Goal: Task Accomplishment & Management: Manage account settings

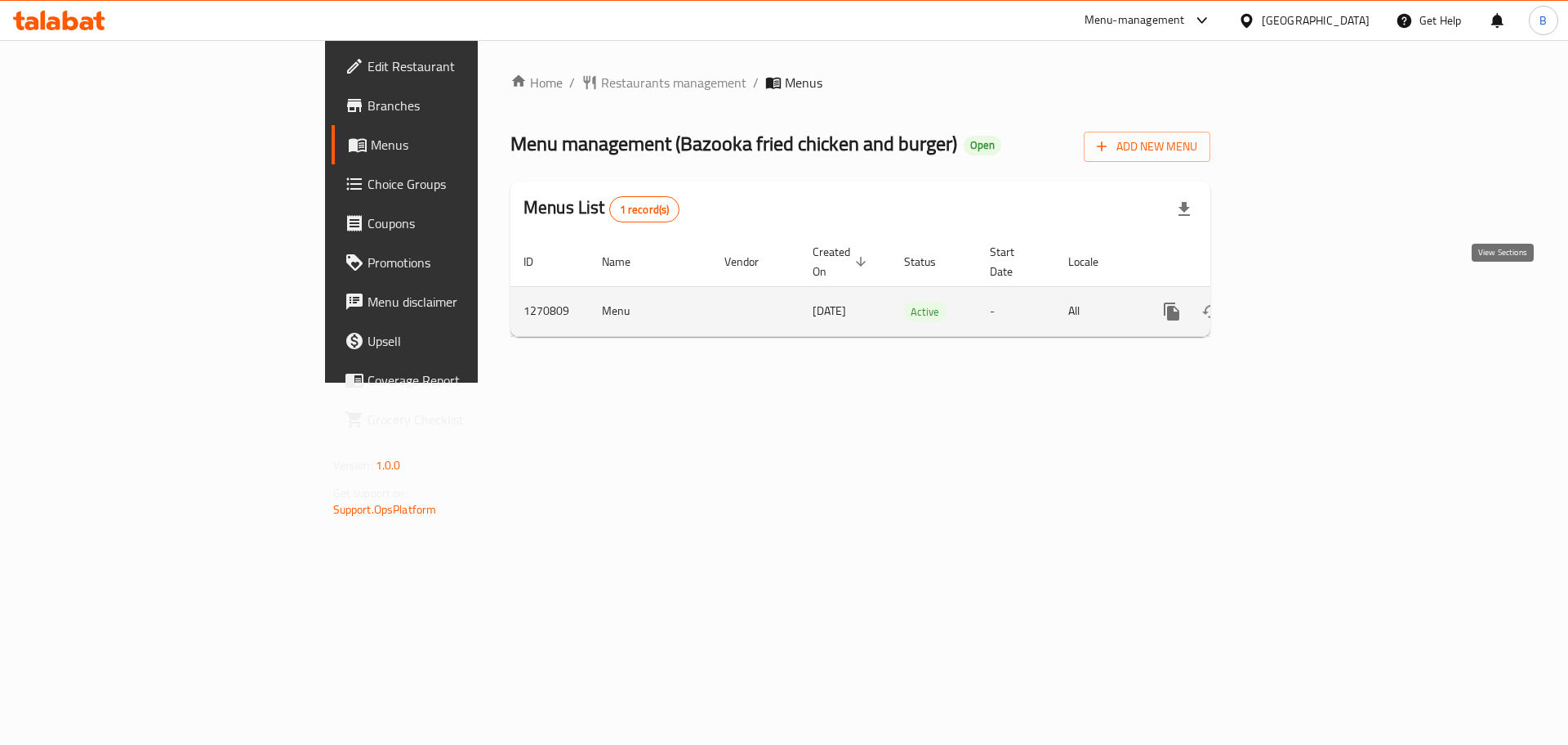
click at [1300, 301] on icon "enhanced table" at bounding box center [1290, 311] width 19 height 19
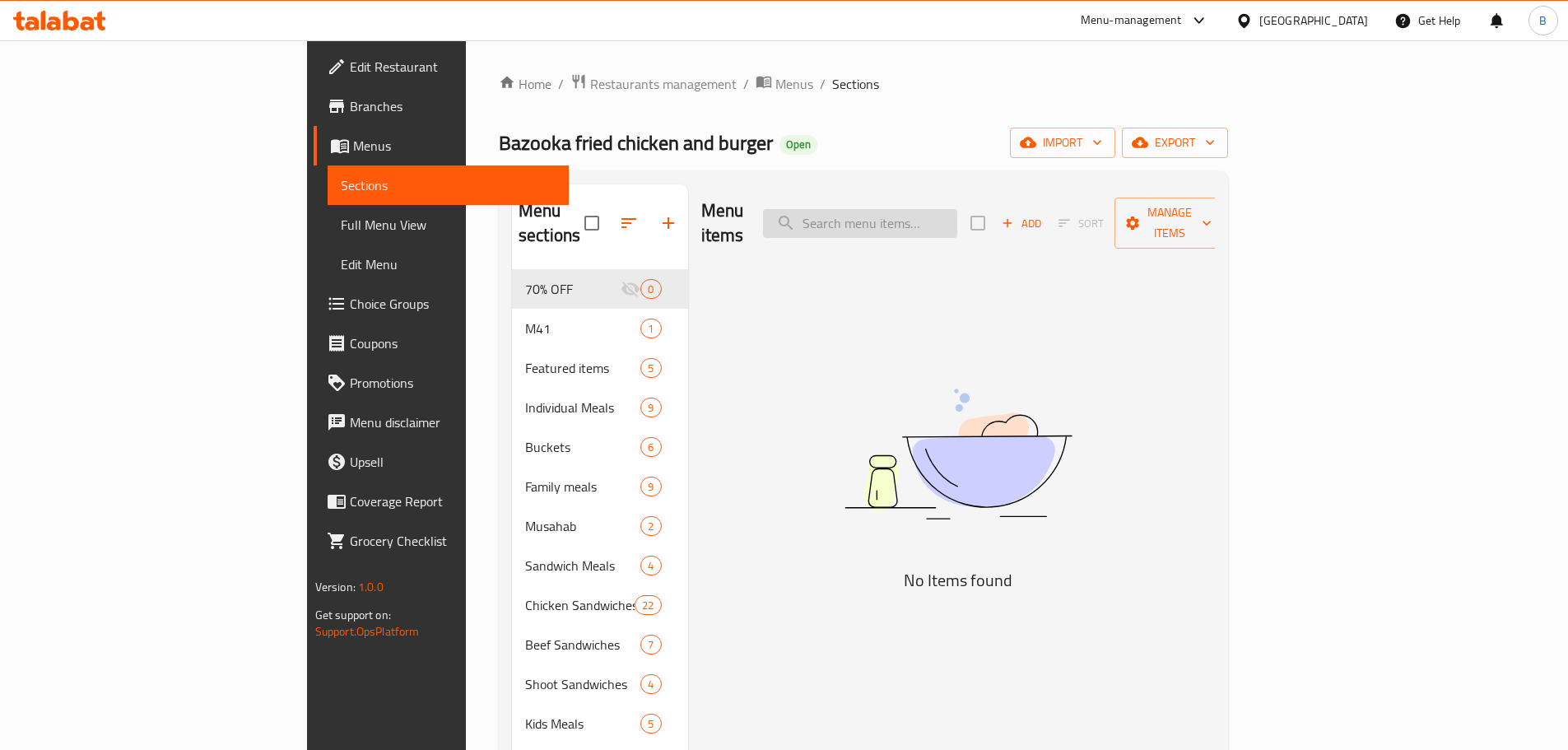
click at [957, 209] on input "search" at bounding box center [860, 224] width 194 height 29
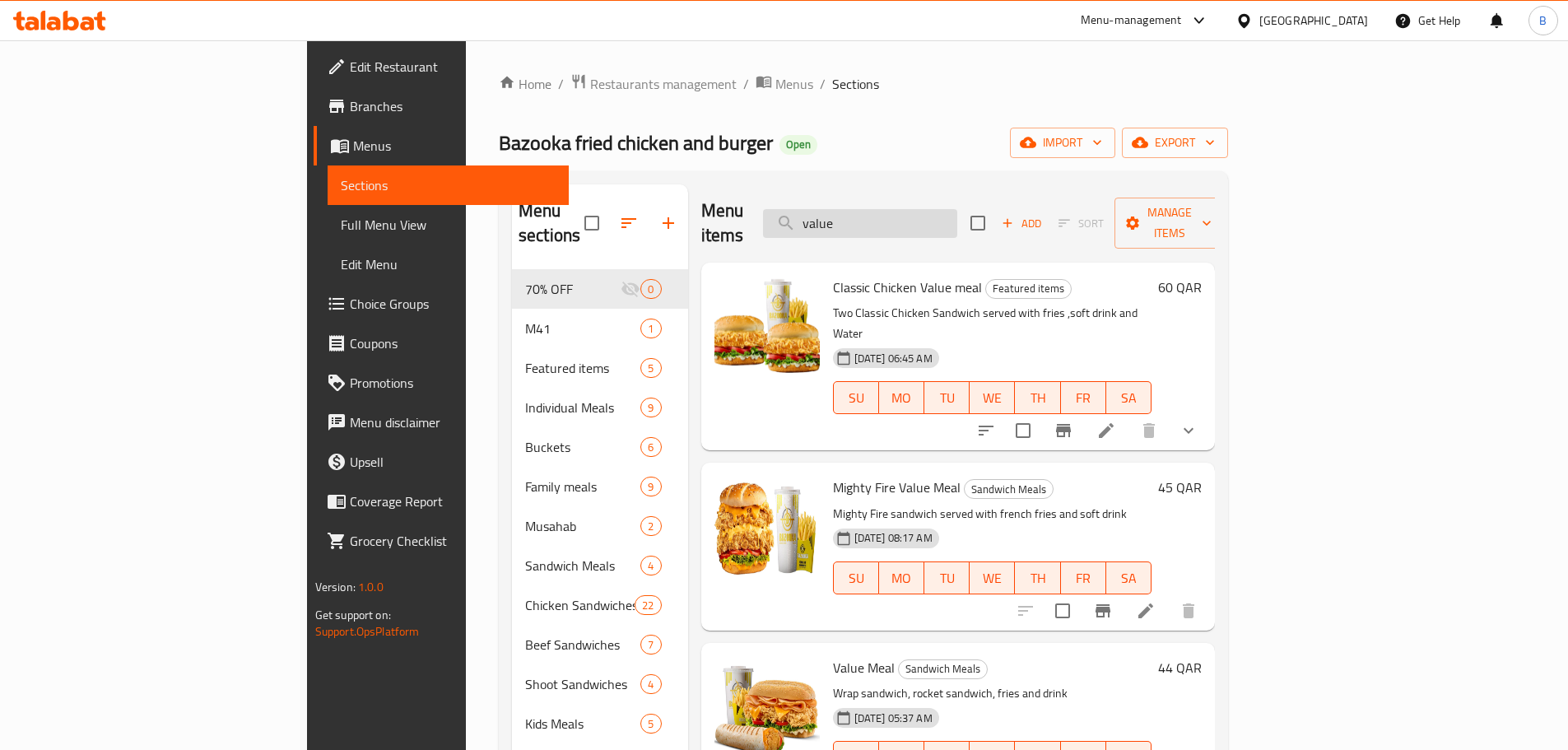
click at [957, 222] on input "value" at bounding box center [860, 224] width 194 height 29
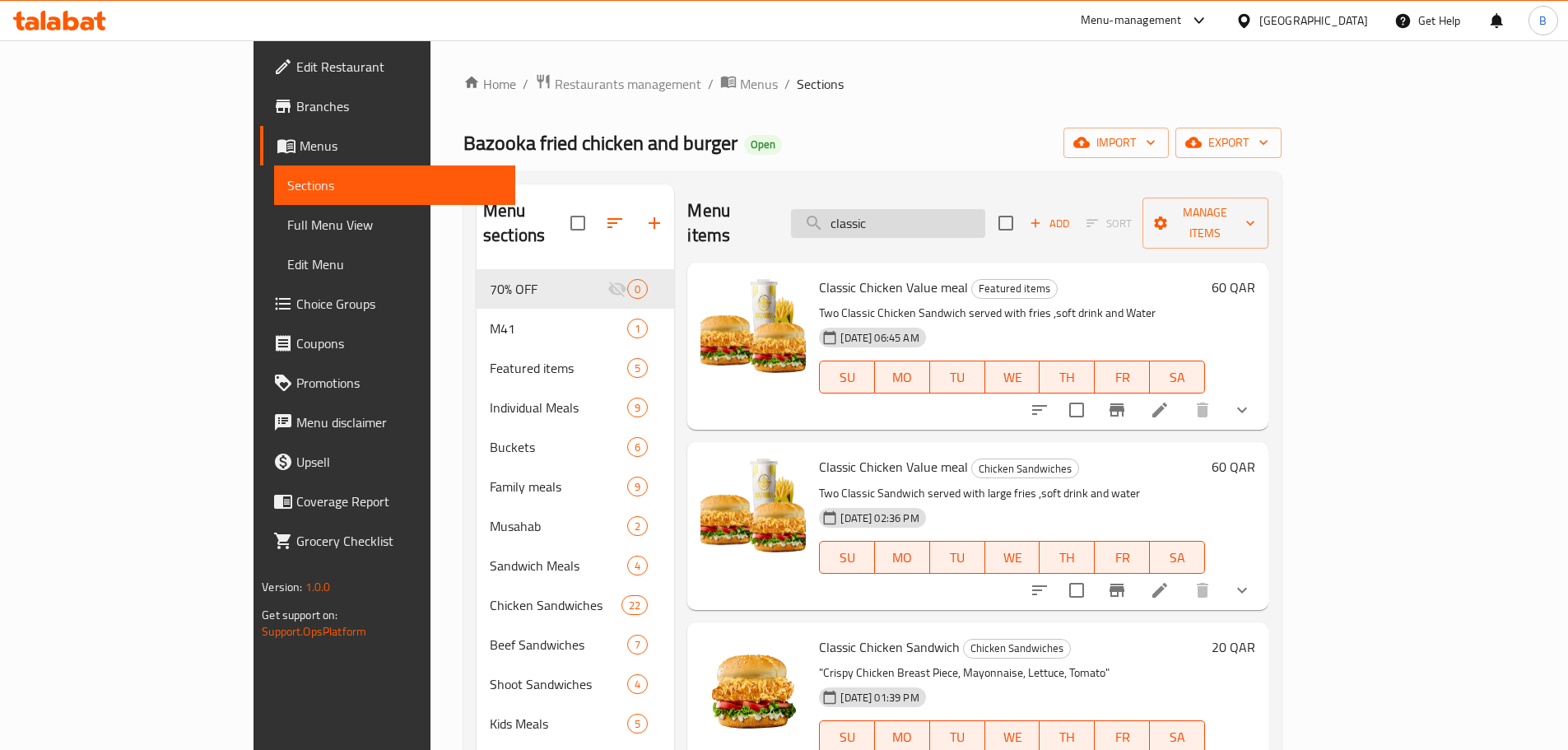
click at [965, 209] on input "classic" at bounding box center [888, 224] width 194 height 29
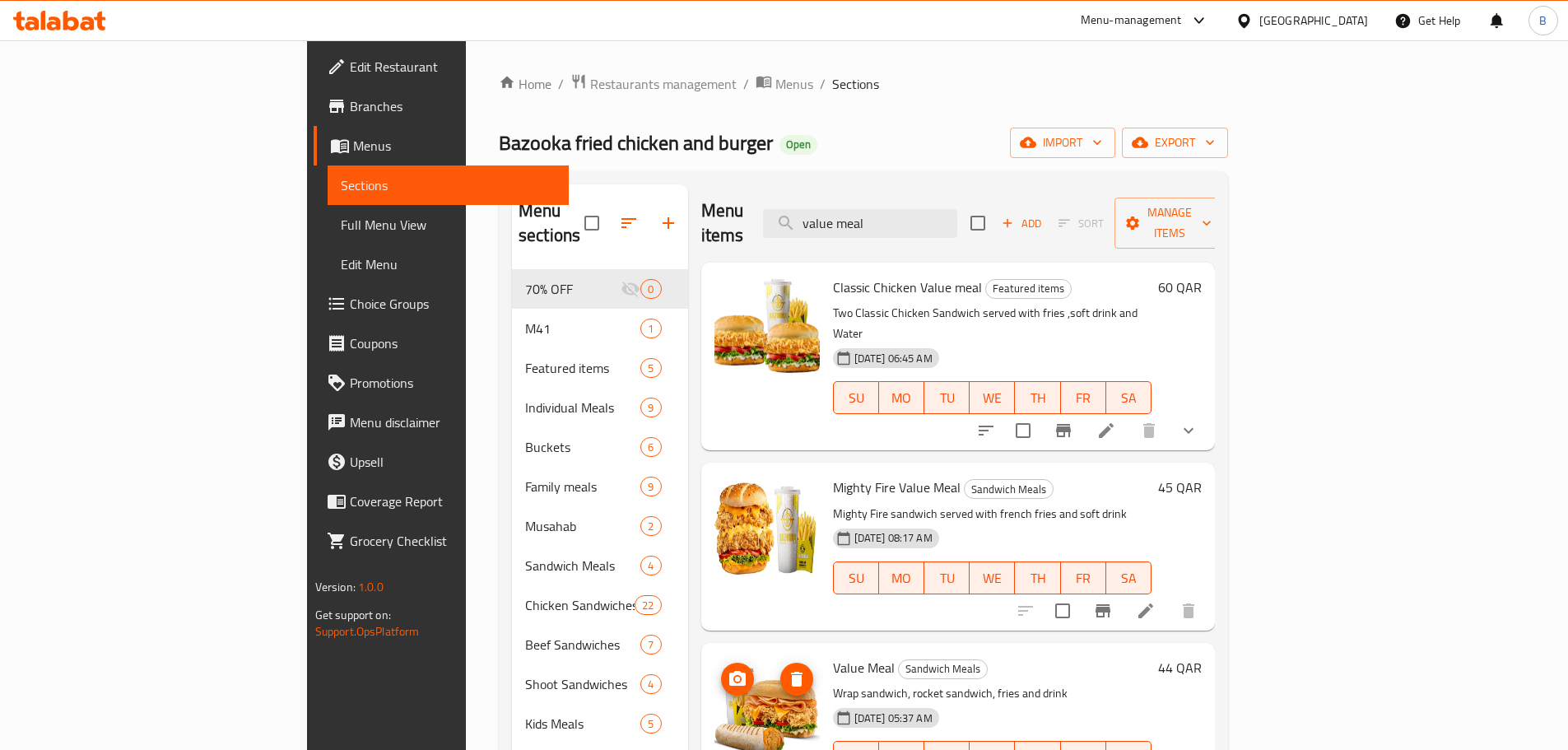
type input "value meal"
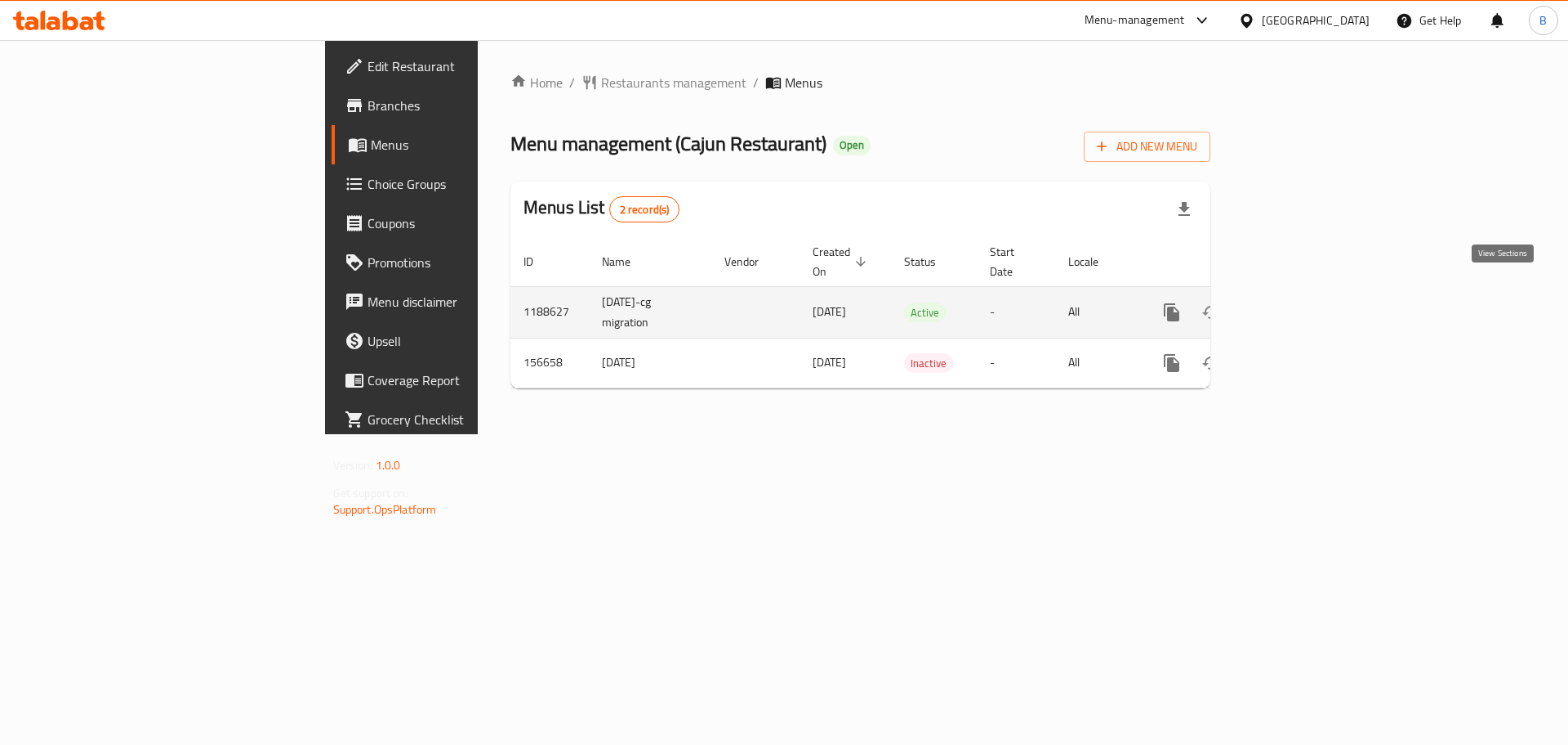
click at [1300, 302] on icon "enhanced table" at bounding box center [1290, 312] width 19 height 19
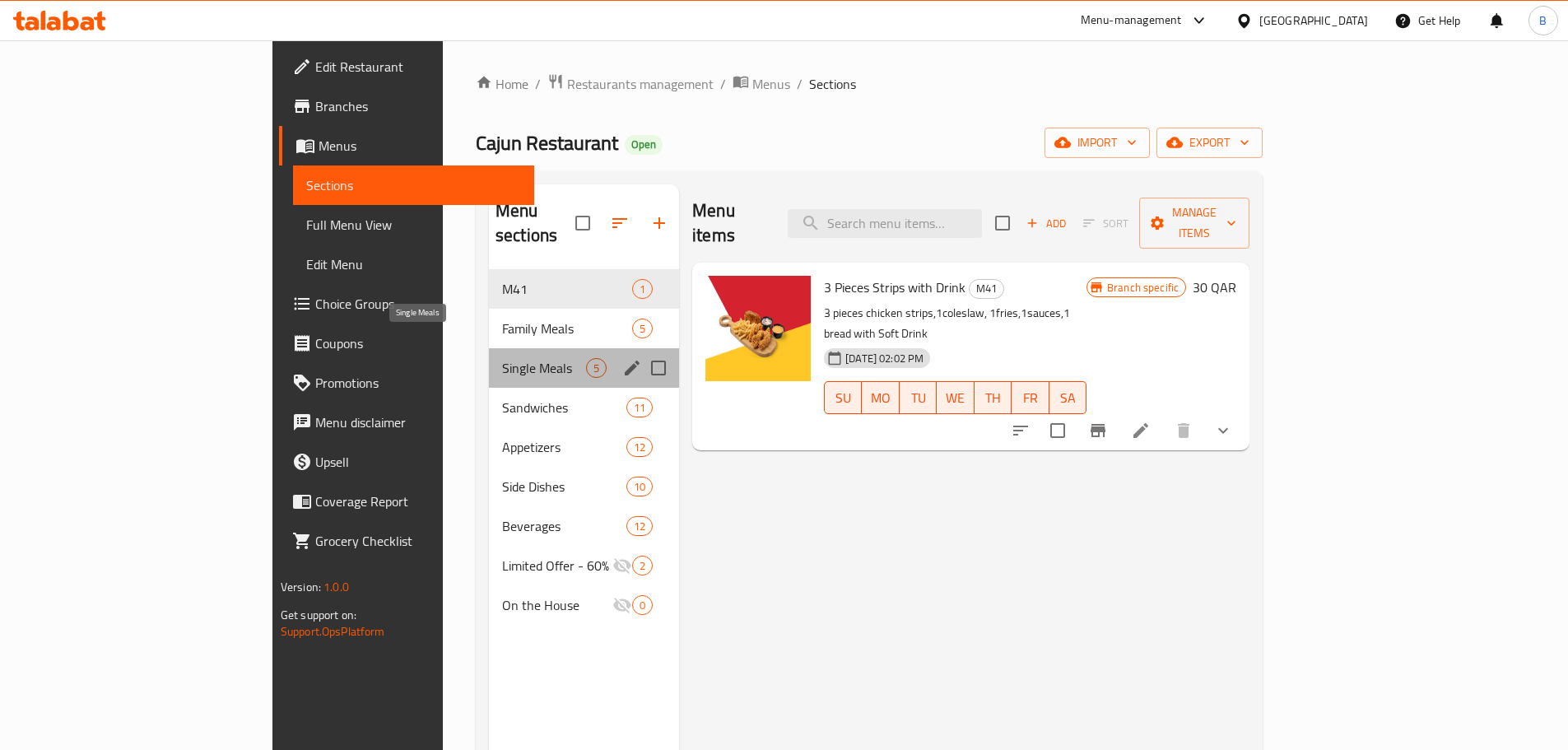
click at [502, 358] on span "Single Meals" at bounding box center [544, 367] width 84 height 19
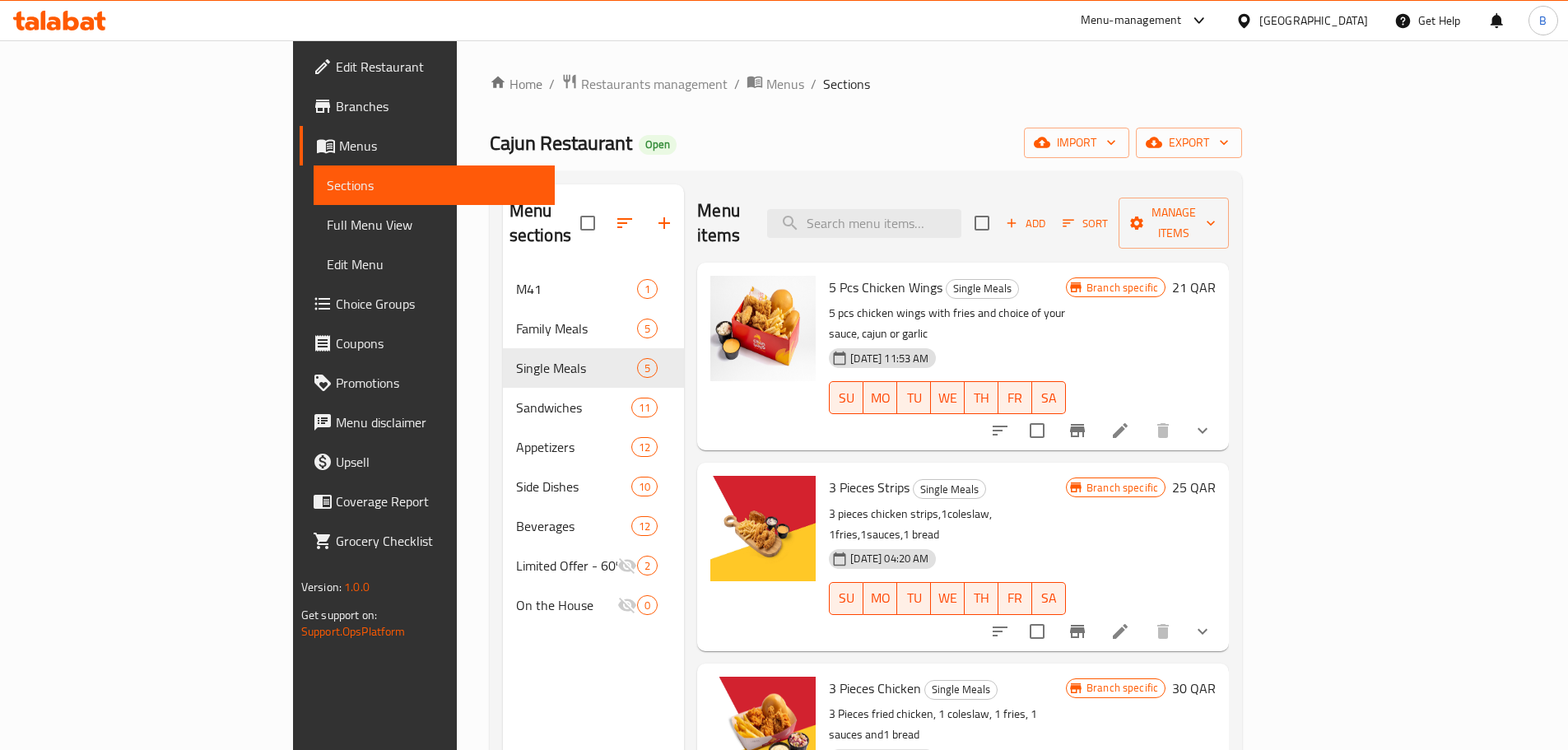
click at [829, 475] on span "3 Pieces Strips" at bounding box center [868, 486] width 80 height 24
copy h6 "3 Pieces Strips"
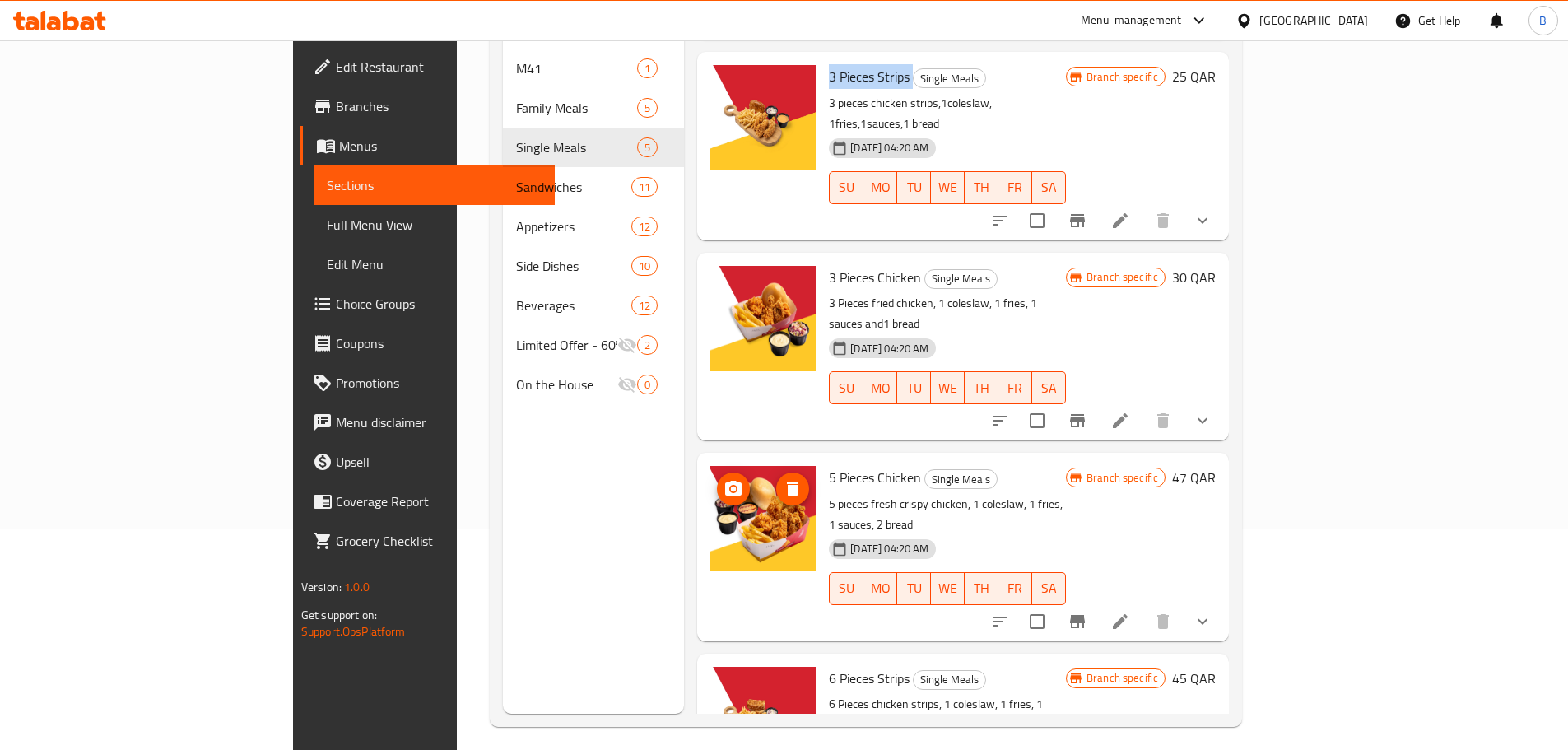
scroll to position [231, 0]
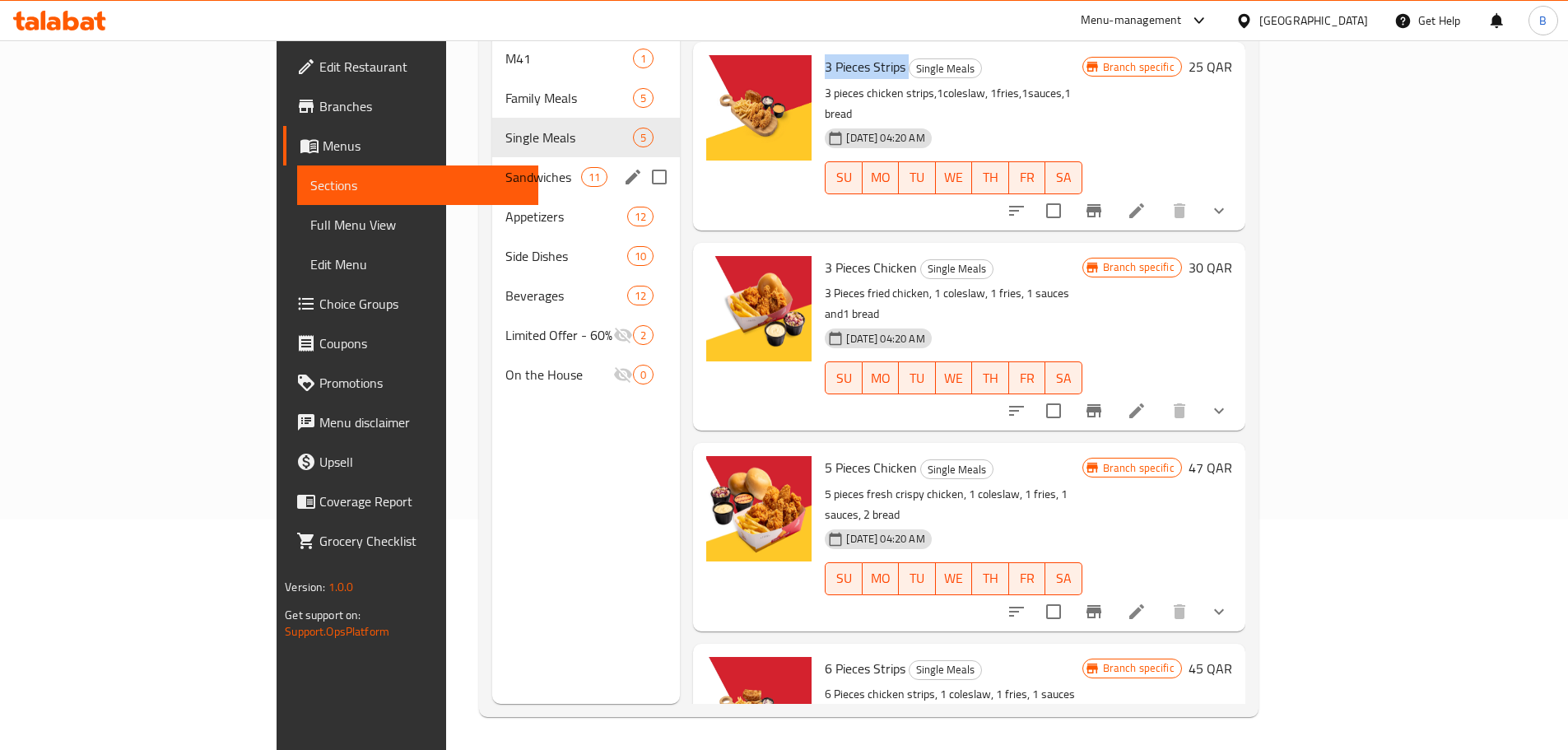
click at [492, 167] on div "Sandwiches 11" at bounding box center [586, 176] width 188 height 40
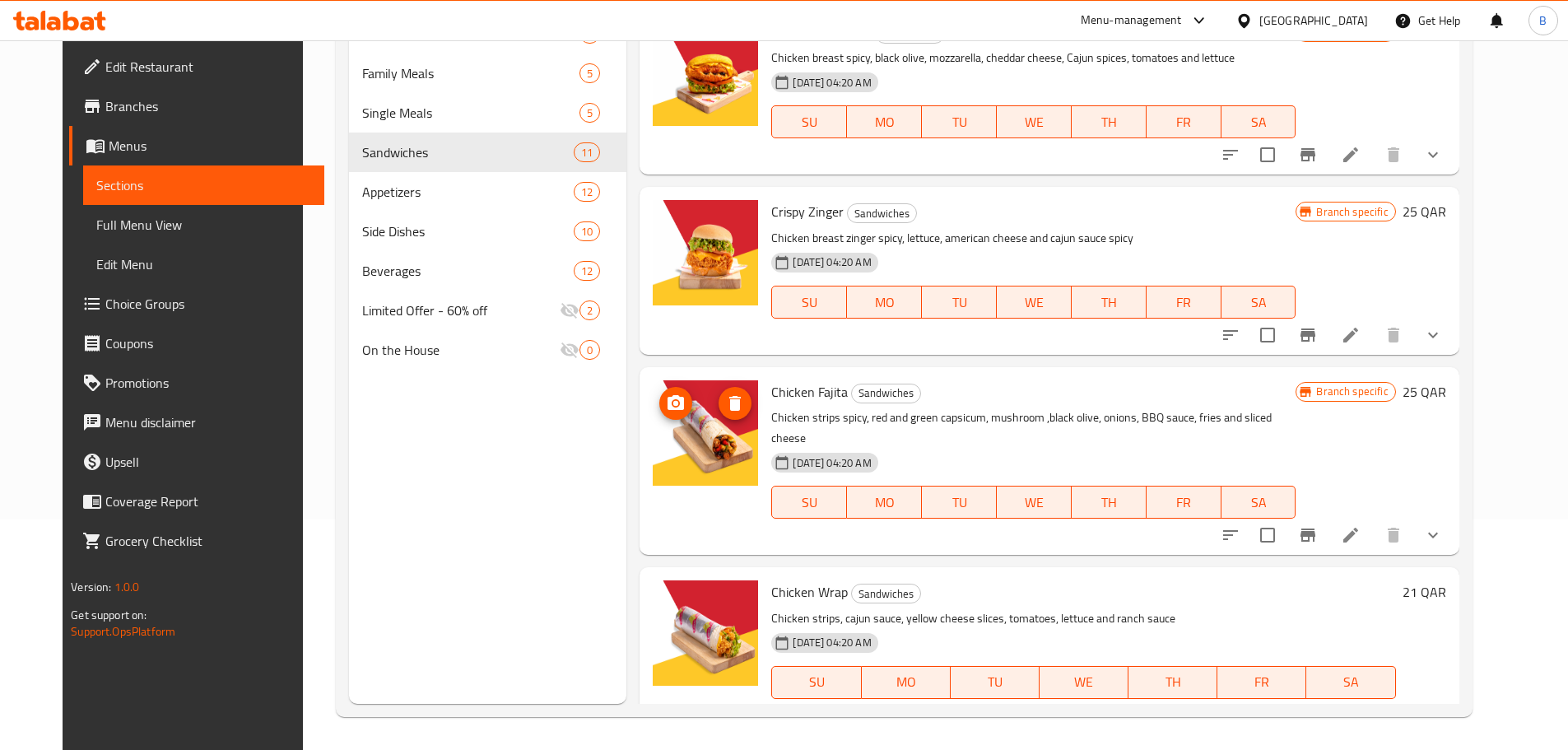
scroll to position [247, 0]
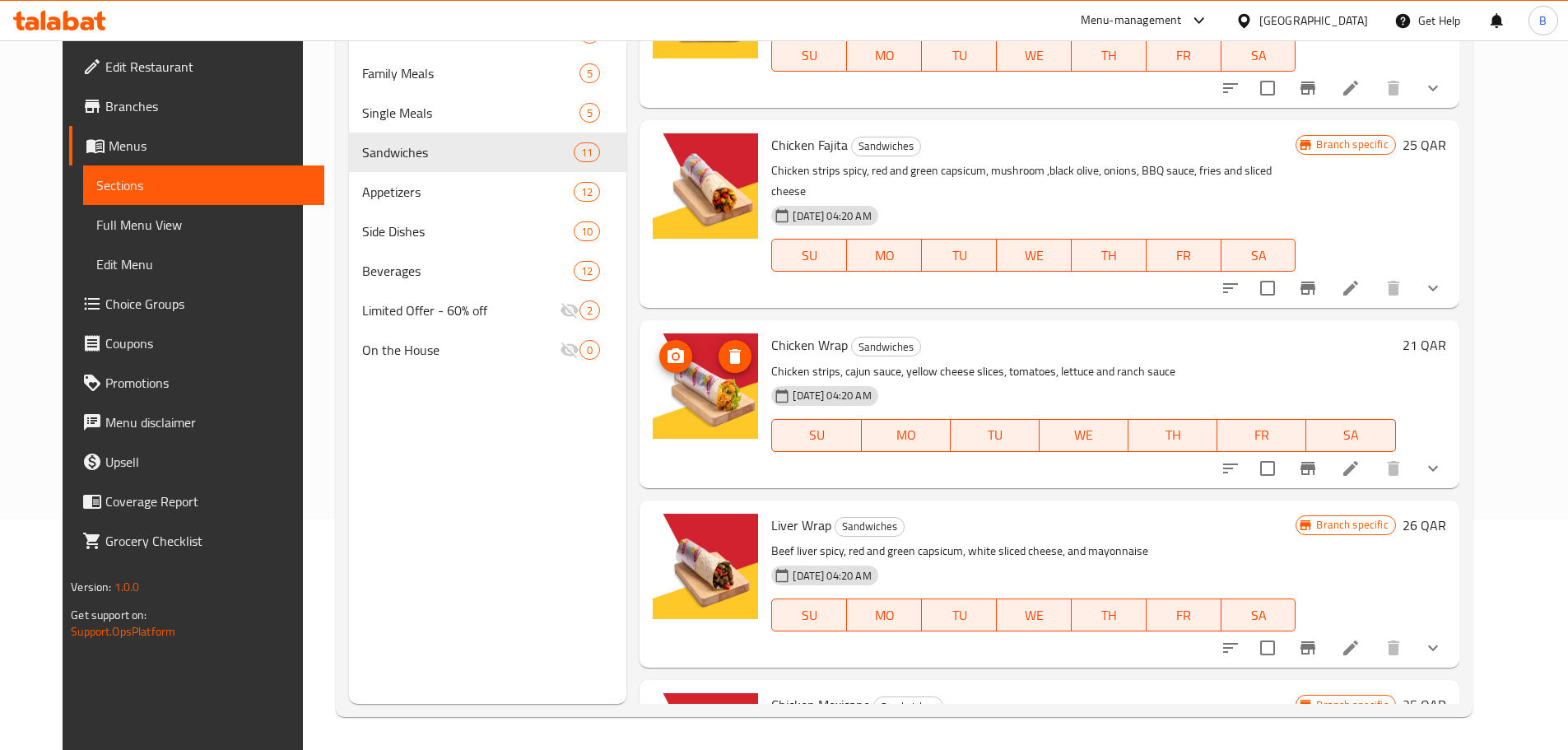
drag, startPoint x: 680, startPoint y: 389, endPoint x: 783, endPoint y: 328, distance: 119.7
click at [783, 332] on span "Chicken Wrap" at bounding box center [809, 344] width 77 height 24
copy h6 "Chicken Wrap"
